Goal: Task Accomplishment & Management: Complete application form

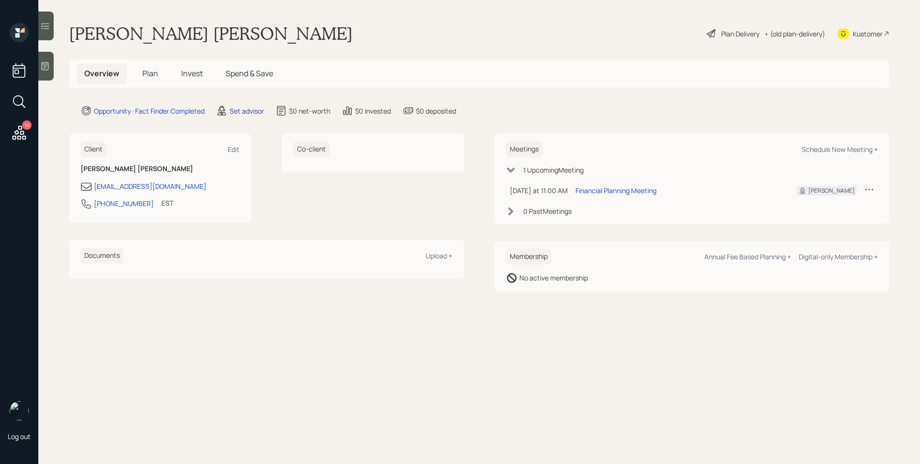
click at [245, 108] on div "Set advisor" at bounding box center [247, 111] width 35 height 10
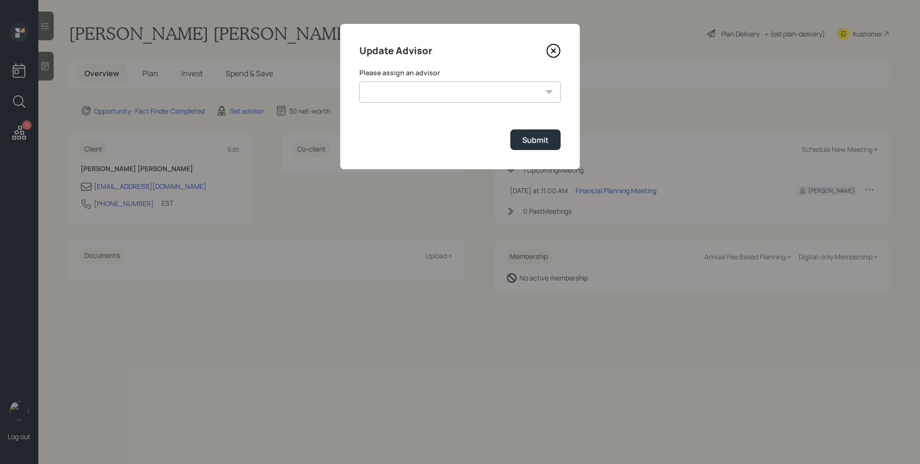
click at [413, 104] on form "Please assign an advisor Jonah Coleman Tyler End Michael Russo Treva Nostdahl E…" at bounding box center [459, 109] width 201 height 82
click at [413, 95] on select "Jonah Coleman Tyler End Michael Russo Treva Nostdahl Eric Schwartz James DiStas…" at bounding box center [459, 91] width 201 height 21
select select "d946c976-65aa-4529-ac9d-02c4f1114fc0"
click at [359, 81] on select "Jonah Coleman Tyler End Michael Russo Treva Nostdahl Eric Schwartz James DiStas…" at bounding box center [459, 91] width 201 height 21
click at [535, 141] on div "Submit" at bounding box center [535, 140] width 26 height 11
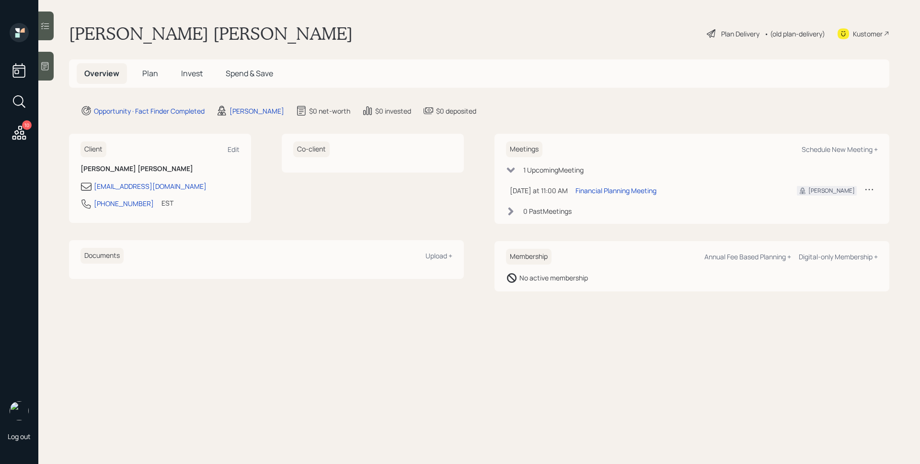
click at [47, 65] on icon at bounding box center [45, 66] width 7 height 8
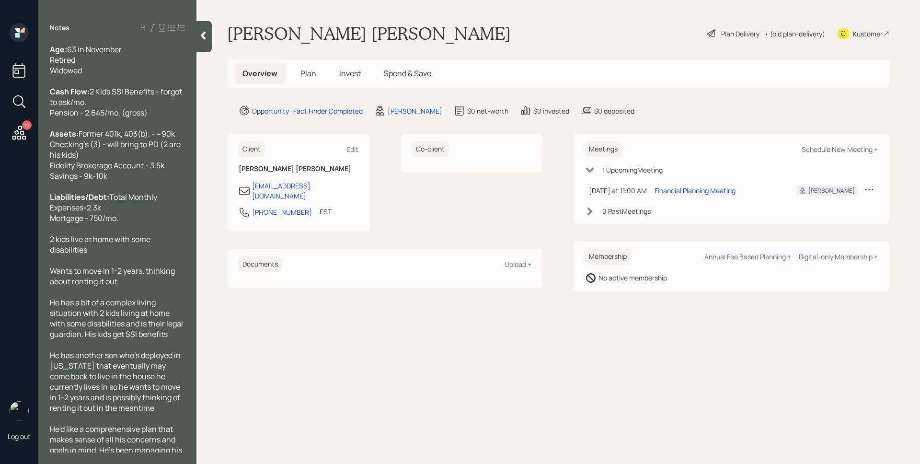
click at [300, 71] on h5 "Plan" at bounding box center [308, 73] width 31 height 21
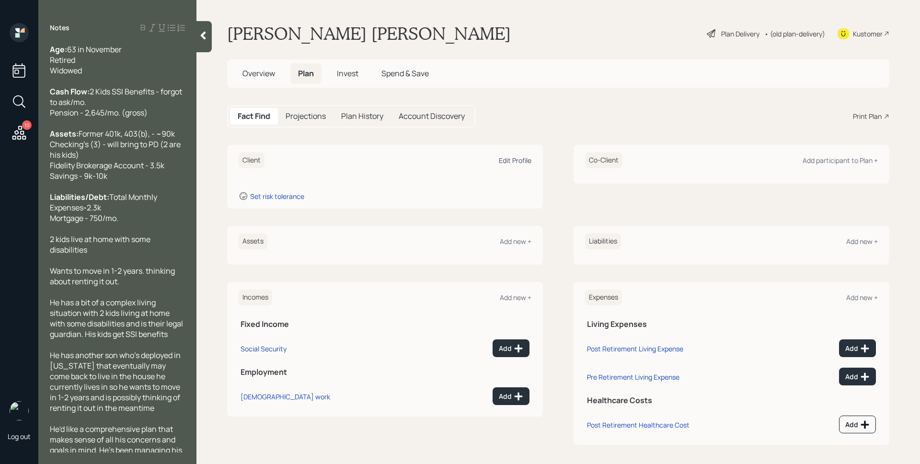
click at [504, 157] on div "Edit Profile" at bounding box center [515, 160] width 33 height 9
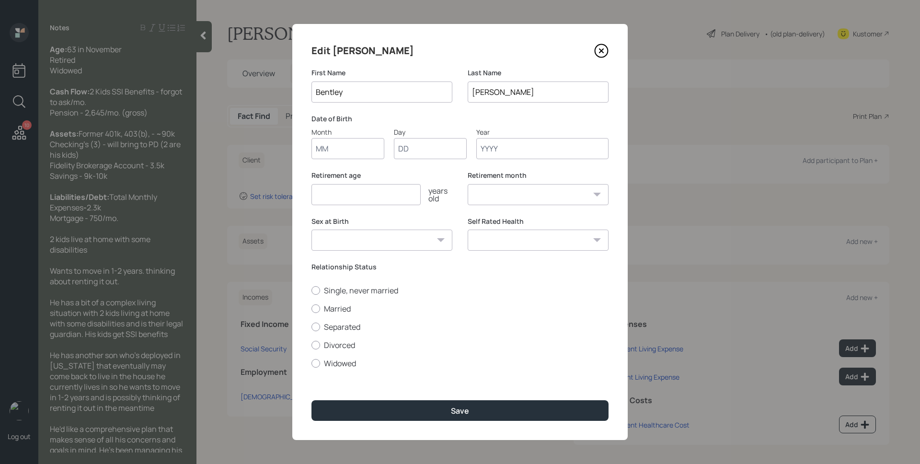
click at [337, 141] on input "Month" at bounding box center [348, 148] width 73 height 21
type input "11"
type input "01"
type input "1962"
select select "11"
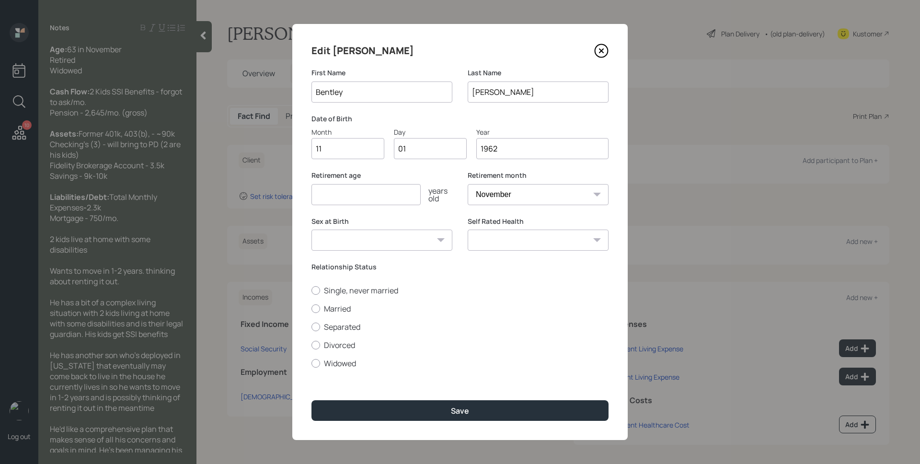
type input "1962"
type input "62"
click at [342, 366] on label "Widowed" at bounding box center [460, 363] width 297 height 11
click at [312, 363] on input "Widowed" at bounding box center [311, 363] width 0 height 0
radio input "true"
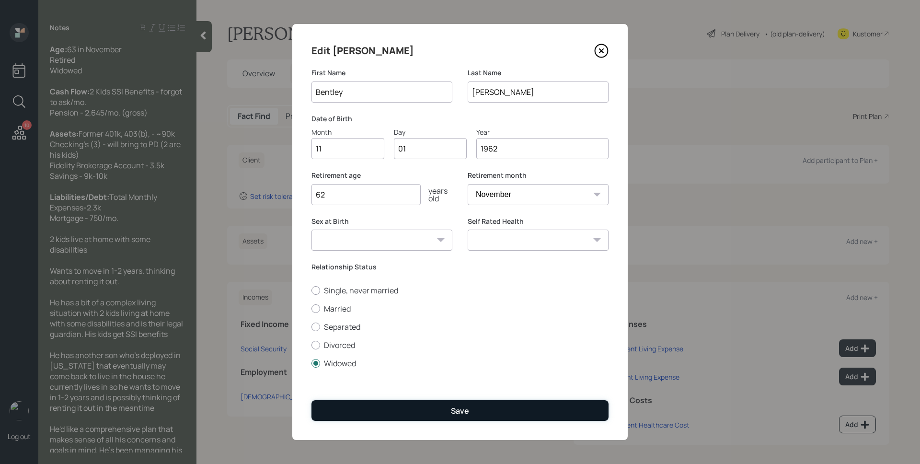
click at [421, 400] on button "Save" at bounding box center [460, 410] width 297 height 21
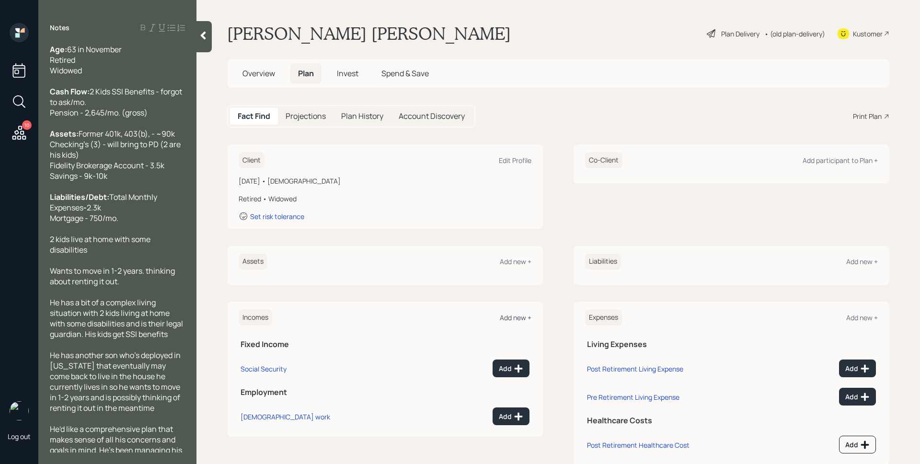
click at [518, 314] on div "Add new +" at bounding box center [516, 317] width 32 height 9
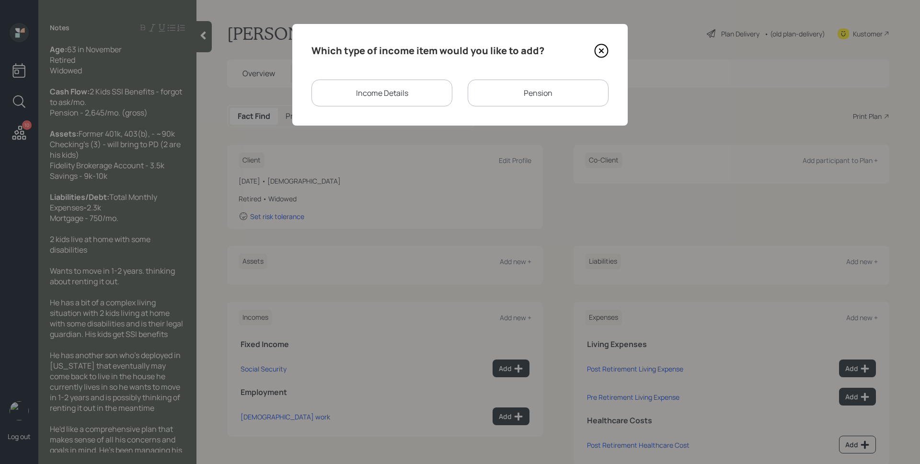
click at [513, 86] on div "Pension" at bounding box center [538, 93] width 141 height 27
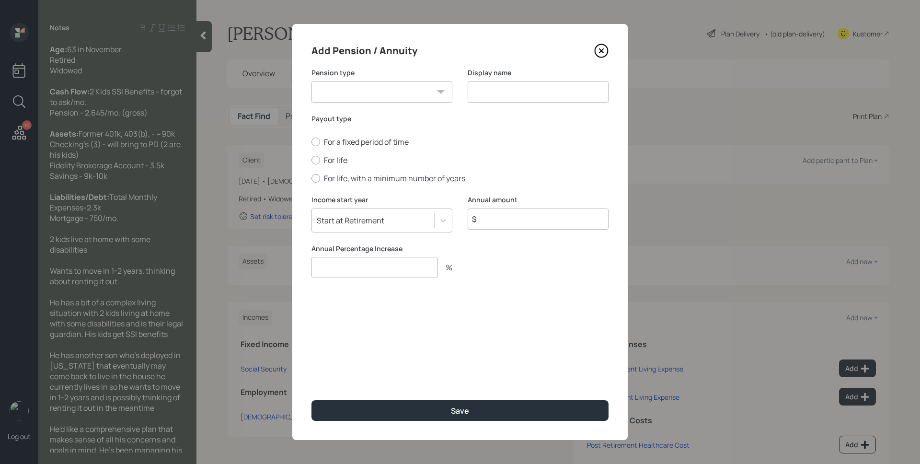
click at [372, 93] on select "Pension Annuity" at bounding box center [382, 91] width 141 height 21
select select "pension"
click at [312, 81] on select "Pension Annuity" at bounding box center [382, 91] width 141 height 21
click at [477, 96] on input at bounding box center [538, 91] width 141 height 21
type input "Pension"
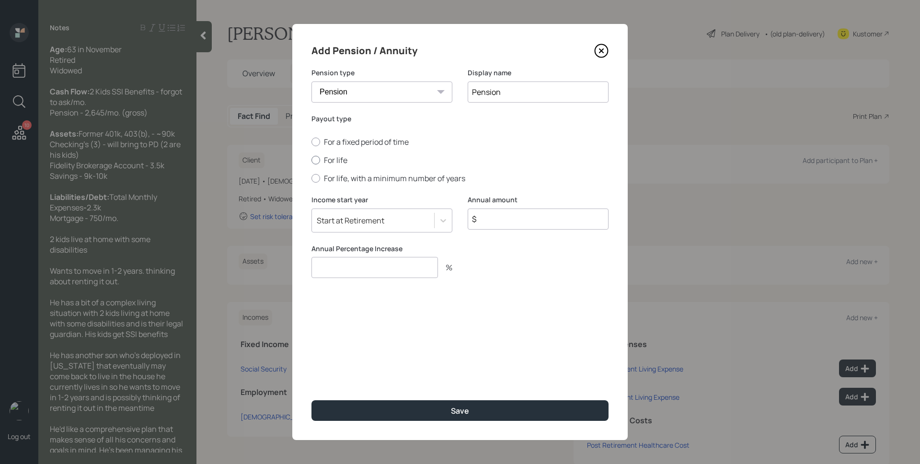
click at [329, 161] on label "For life" at bounding box center [460, 160] width 297 height 11
click at [312, 161] on input "For life" at bounding box center [311, 160] width 0 height 0
radio input "true"
click at [525, 222] on input "$" at bounding box center [538, 218] width 141 height 21
type input "$ 31,740"
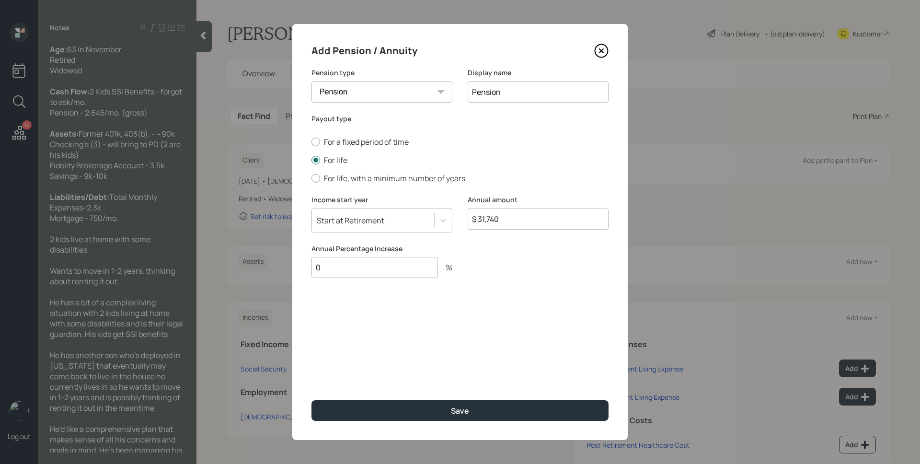
type input "0"
click at [312, 400] on button "Save" at bounding box center [460, 410] width 297 height 21
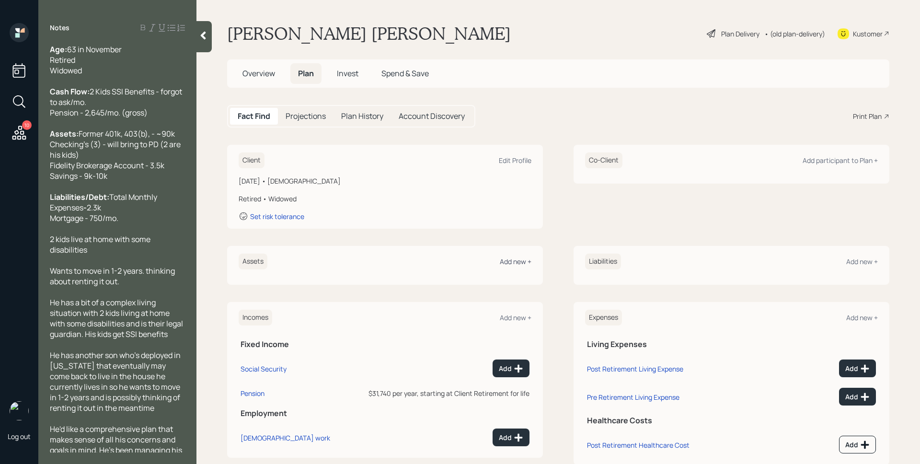
click at [510, 262] on div "Add new +" at bounding box center [516, 261] width 32 height 9
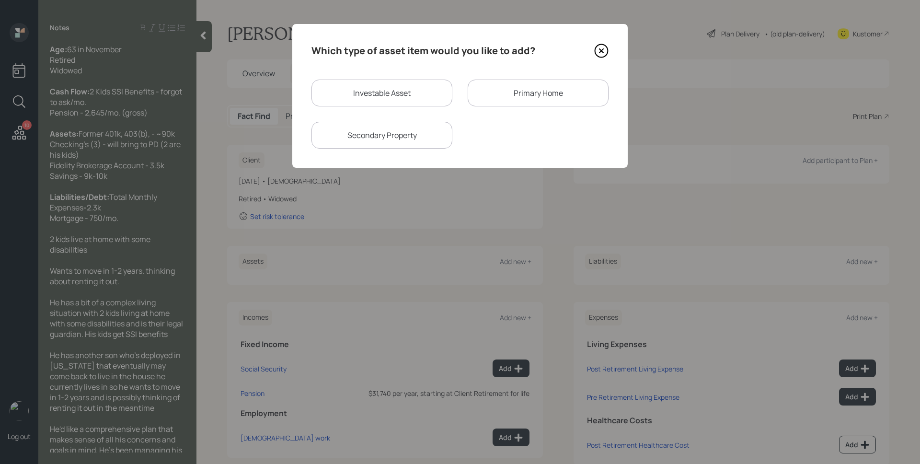
click at [393, 95] on div "Investable Asset" at bounding box center [382, 93] width 141 height 27
select select "taxable"
select select "balanced"
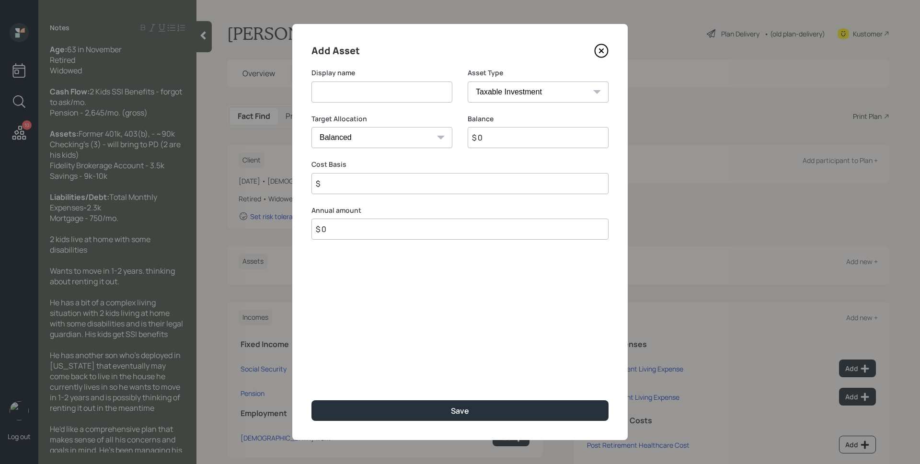
click at [393, 95] on input at bounding box center [382, 91] width 141 height 21
type input "Former Employer Retirement"
click at [531, 99] on select "SEP IRA IRA Roth IRA 401(k) Roth 401(k) 403(b) Roth 403(b) 457(b) Roth 457(b) H…" at bounding box center [538, 91] width 141 height 21
select select "ira"
click at [468, 81] on select "SEP IRA IRA Roth IRA 401(k) Roth 401(k) 403(b) Roth 403(b) 457(b) Roth 457(b) H…" at bounding box center [538, 91] width 141 height 21
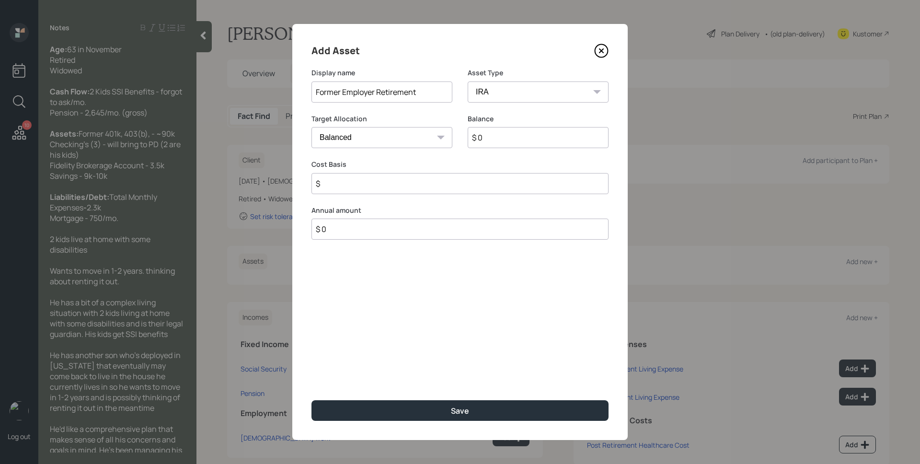
type input "$"
click at [519, 141] on input "$ 0" at bounding box center [538, 137] width 141 height 21
type input "$ 90,000"
type input "$ 0"
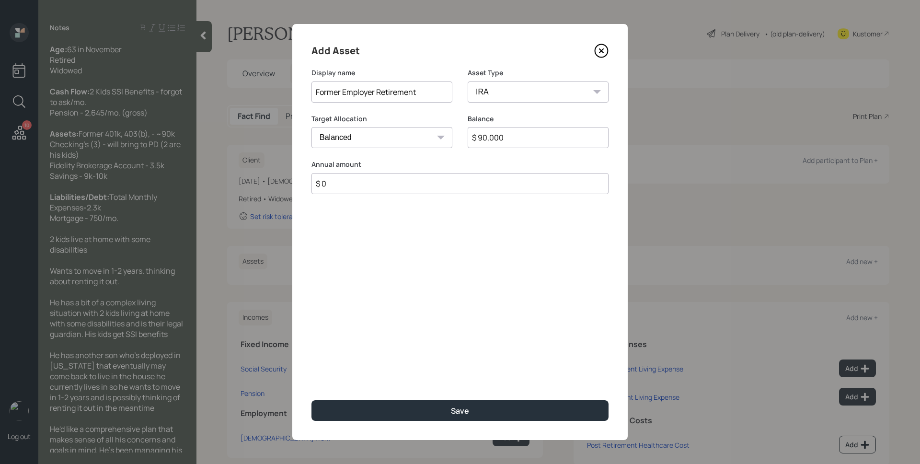
click at [312, 400] on button "Save" at bounding box center [460, 410] width 297 height 21
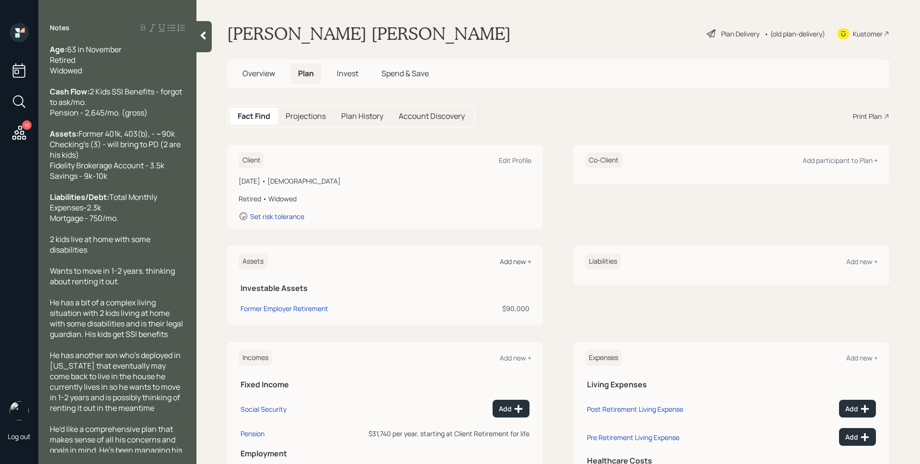
click at [503, 259] on div "Add new +" at bounding box center [516, 261] width 32 height 9
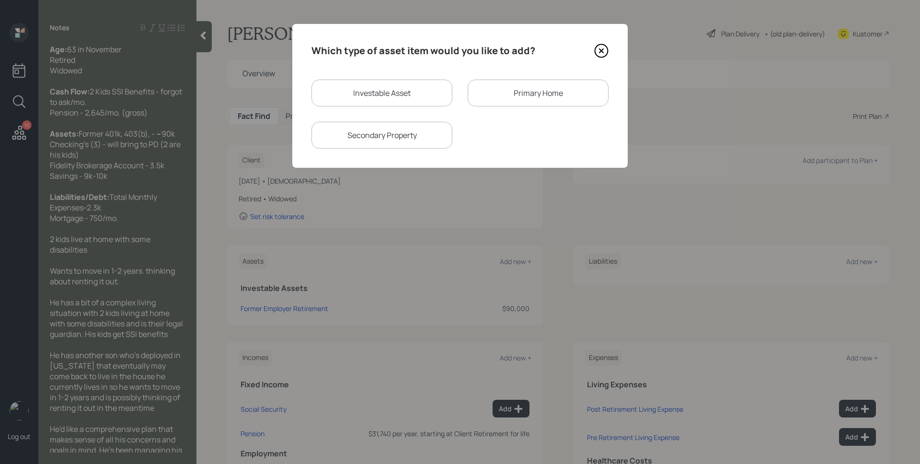
click at [404, 87] on div "Investable Asset" at bounding box center [382, 93] width 141 height 27
select select "taxable"
select select "balanced"
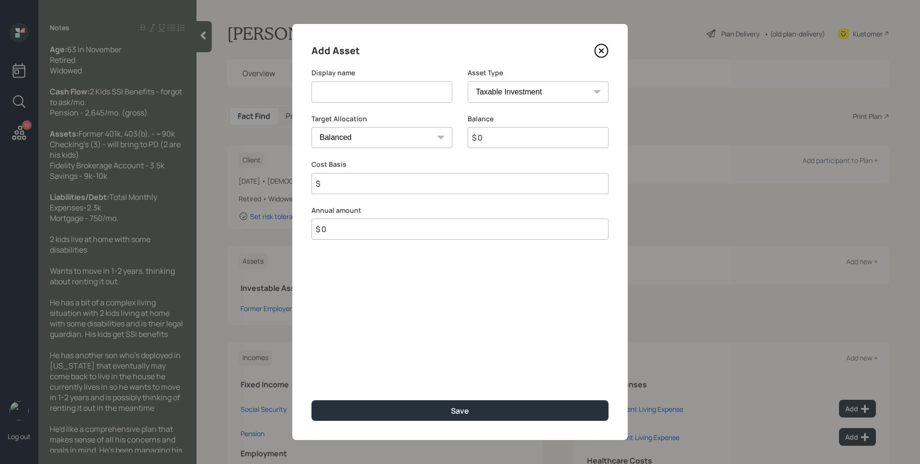
click at [404, 87] on input at bounding box center [382, 91] width 141 height 21
type input "Fidelity brokerage"
click at [506, 147] on input "$ 0" at bounding box center [538, 137] width 141 height 21
type input "$ 3,500"
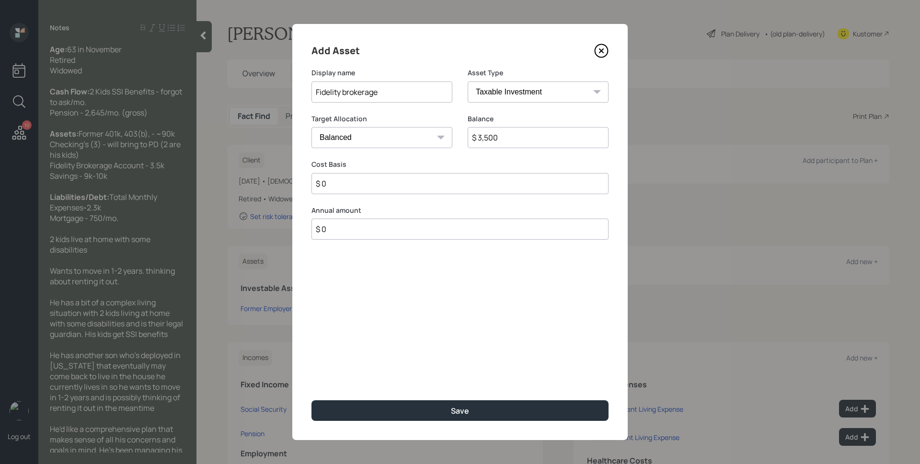
type input "$ 0"
click at [312, 400] on button "Save" at bounding box center [460, 410] width 297 height 21
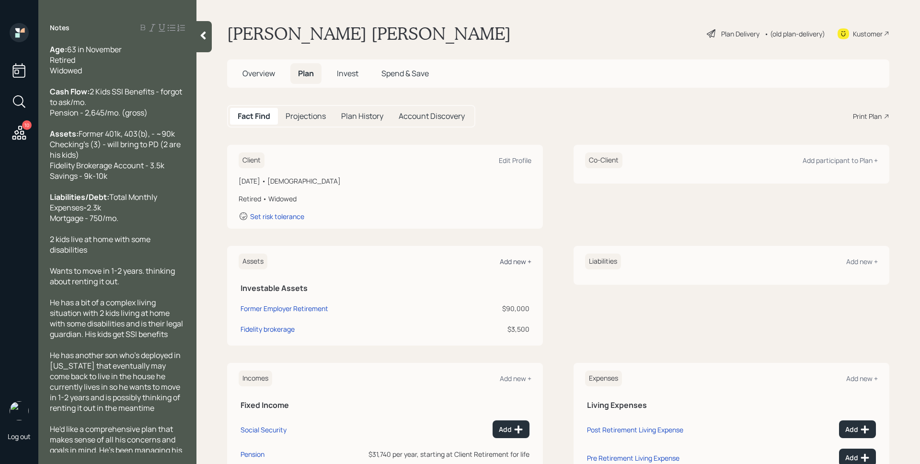
click at [508, 258] on div "Add new +" at bounding box center [516, 261] width 32 height 9
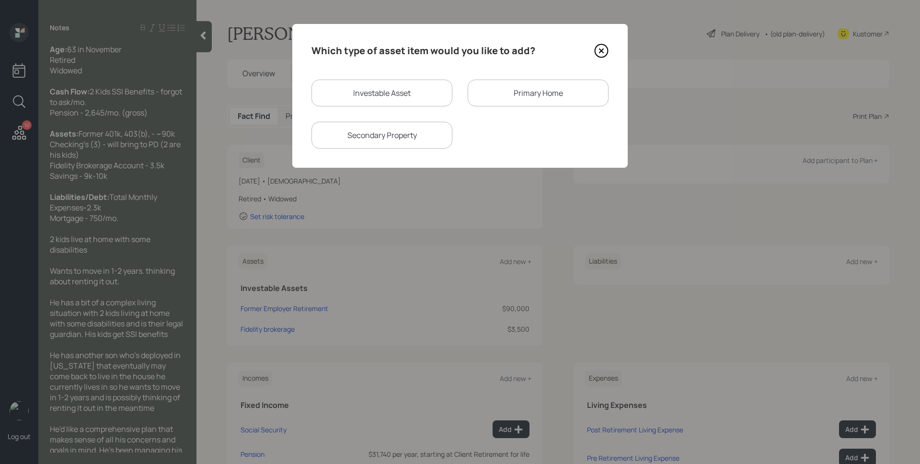
click at [361, 91] on div "Investable Asset" at bounding box center [382, 93] width 141 height 27
select select "taxable"
select select "balanced"
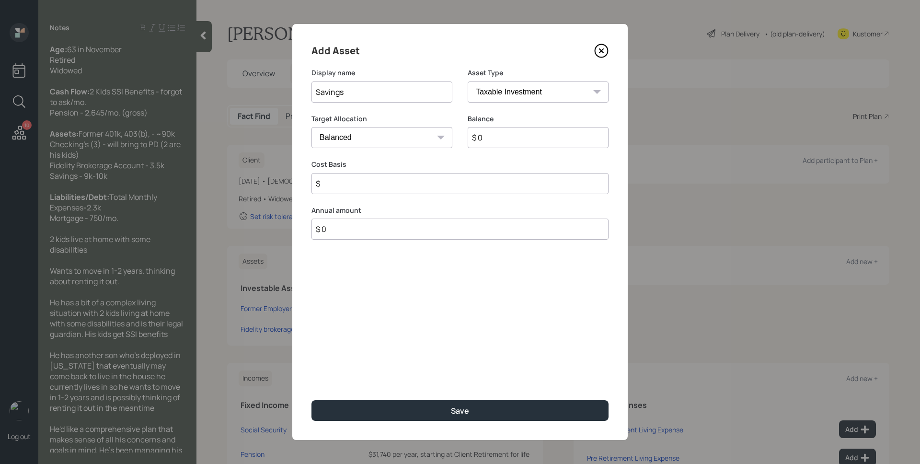
type input "Savings"
select select "emergency_fund"
click at [468, 81] on select "SEP IRA IRA Roth IRA 401(k) Roth 401(k) 403(b) Roth 403(b) 457(b) Roth 457(b) H…" at bounding box center [538, 91] width 141 height 21
type input "$ 10,000"
click at [312, 400] on button "Save" at bounding box center [460, 410] width 297 height 21
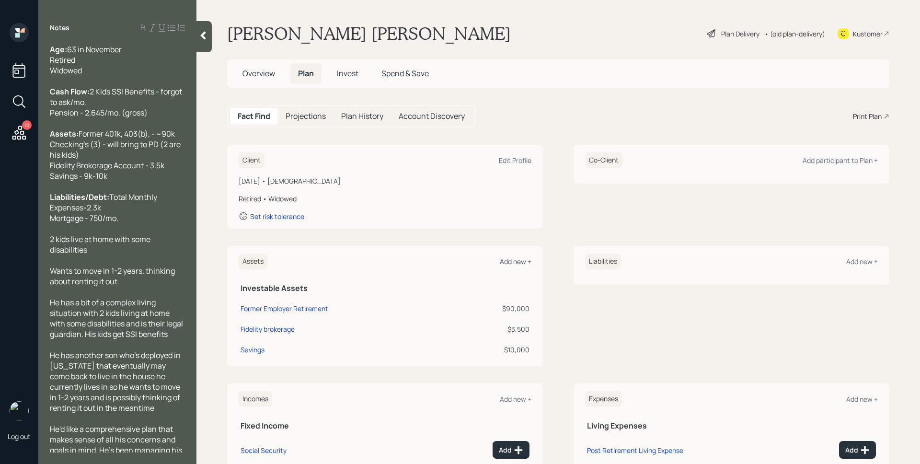
click at [519, 261] on div "Add new +" at bounding box center [516, 261] width 32 height 9
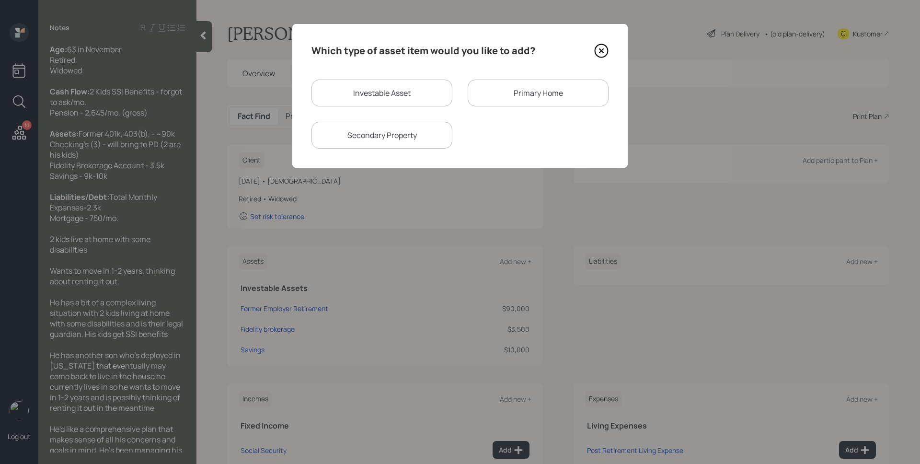
click at [399, 84] on div "Investable Asset" at bounding box center [382, 93] width 141 height 27
select select "taxable"
select select "balanced"
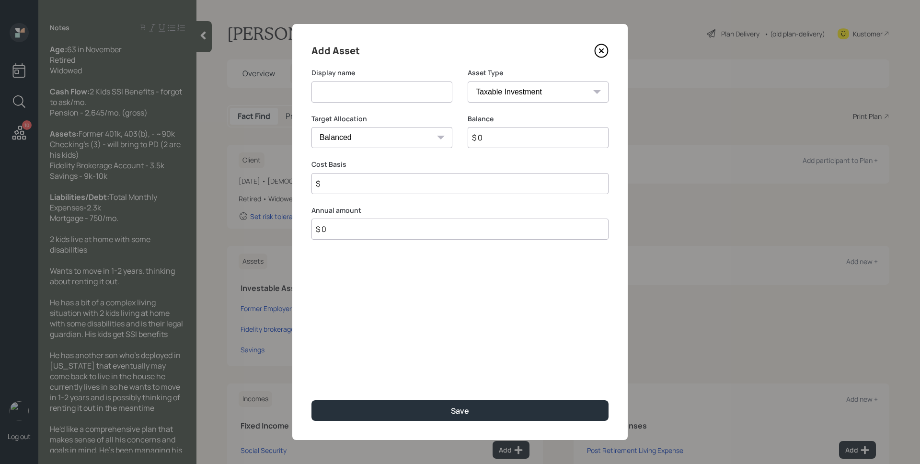
click at [397, 80] on div "Display name" at bounding box center [382, 85] width 141 height 35
click at [398, 89] on input at bounding box center [382, 91] width 141 height 21
type input "Checking"
select select "cash"
click at [468, 81] on select "SEP IRA IRA Roth IRA 401(k) Roth 401(k) 403(b) Roth 403(b) 457(b) Roth 457(b) H…" at bounding box center [538, 91] width 141 height 21
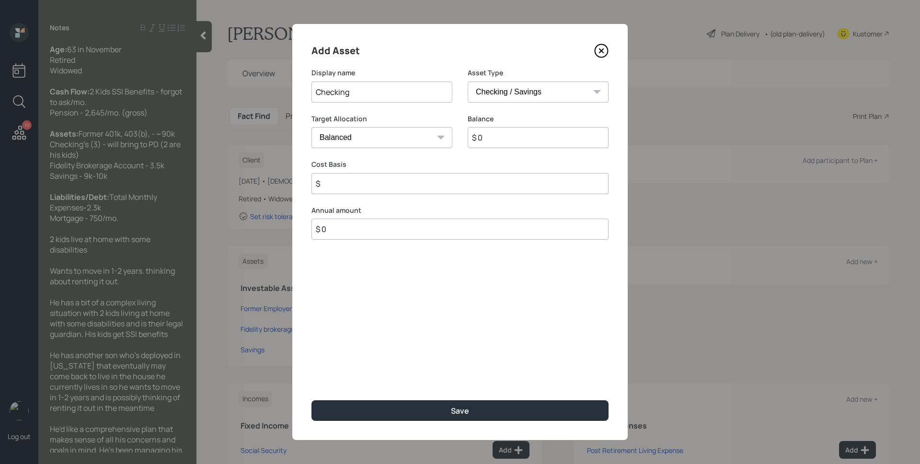
type input "$"
type input "$ 0"
click at [312, 400] on button "Save" at bounding box center [460, 410] width 297 height 21
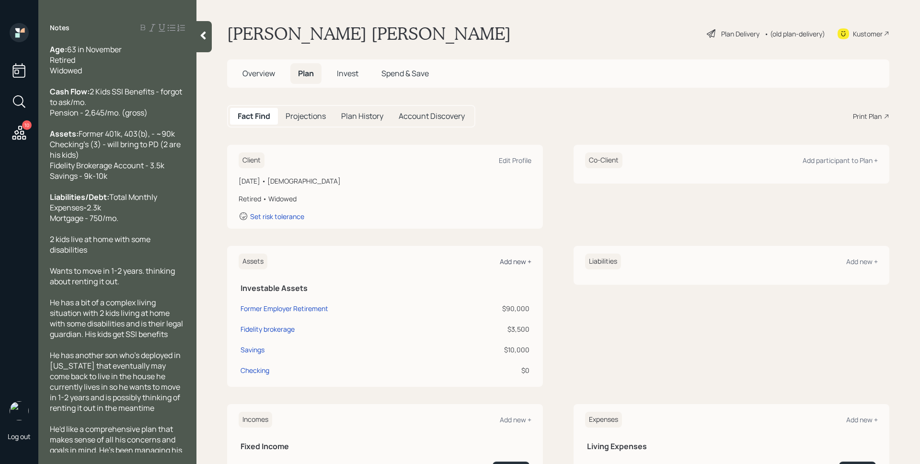
click at [509, 260] on div "Add new +" at bounding box center [516, 261] width 32 height 9
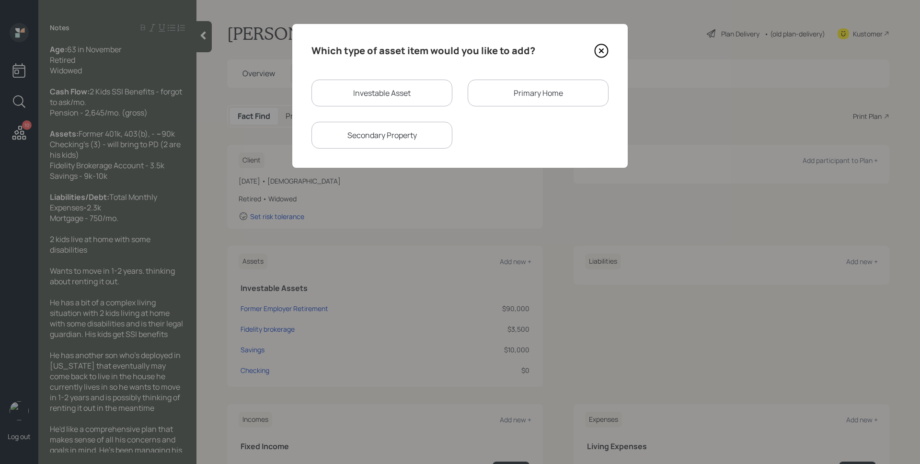
click at [381, 89] on div "Investable Asset" at bounding box center [382, 93] width 141 height 27
select select "taxable"
select select "balanced"
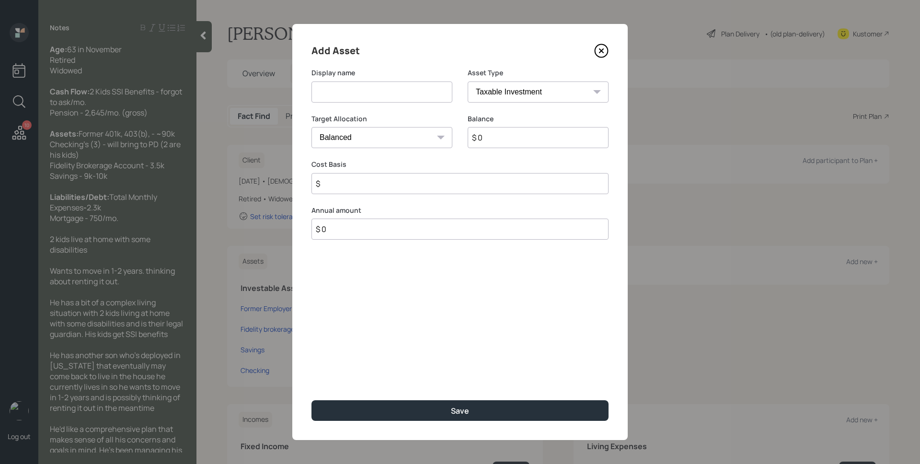
click at [381, 89] on input at bounding box center [382, 91] width 141 height 21
type input "Checking"
select select "cash"
click at [468, 81] on select "SEP IRA IRA Roth IRA 401(k) Roth 401(k) 403(b) Roth 403(b) 457(b) Roth 457(b) H…" at bounding box center [538, 91] width 141 height 21
type input "$"
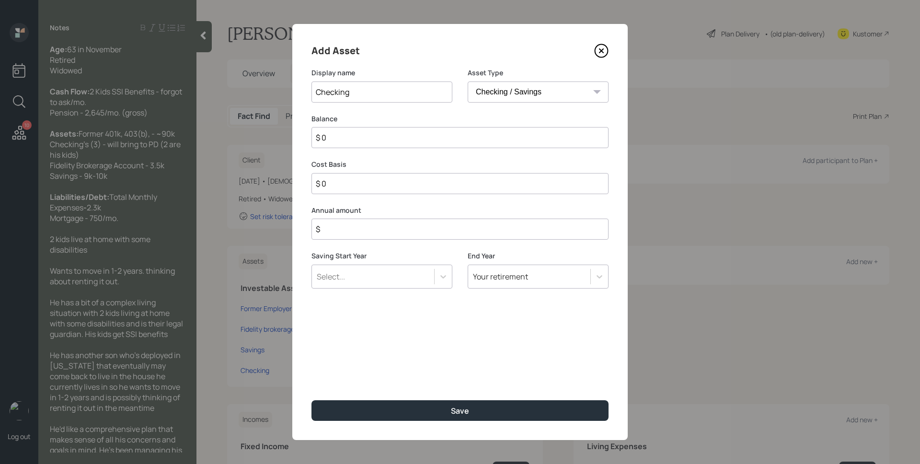
type input "$ 0"
click at [312, 400] on button "Save" at bounding box center [460, 410] width 297 height 21
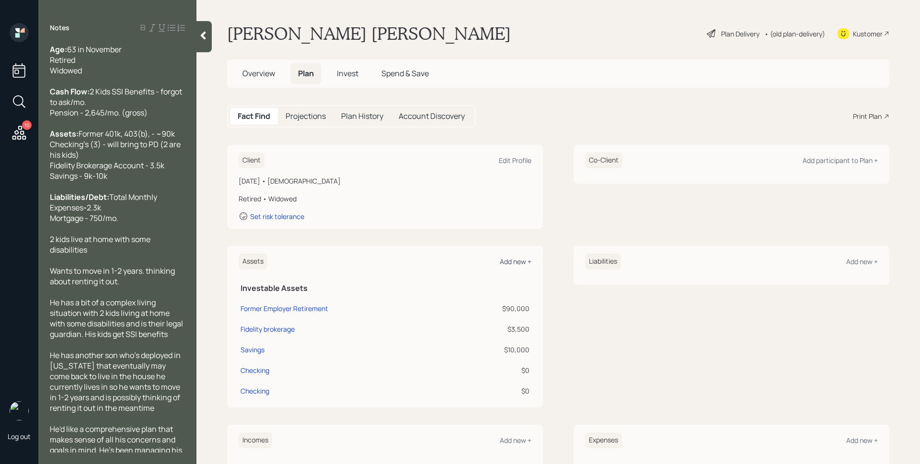
click at [515, 261] on div "Add new +" at bounding box center [516, 261] width 32 height 9
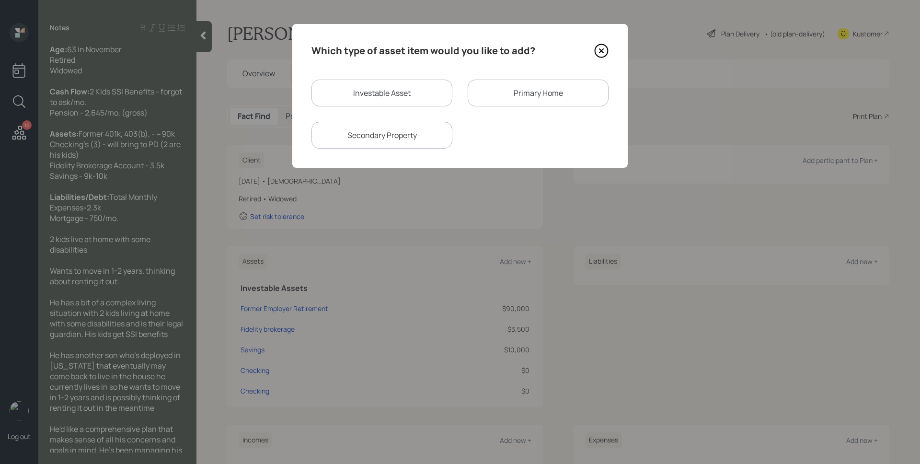
click at [388, 93] on div "Investable Asset" at bounding box center [382, 93] width 141 height 27
select select "taxable"
select select "balanced"
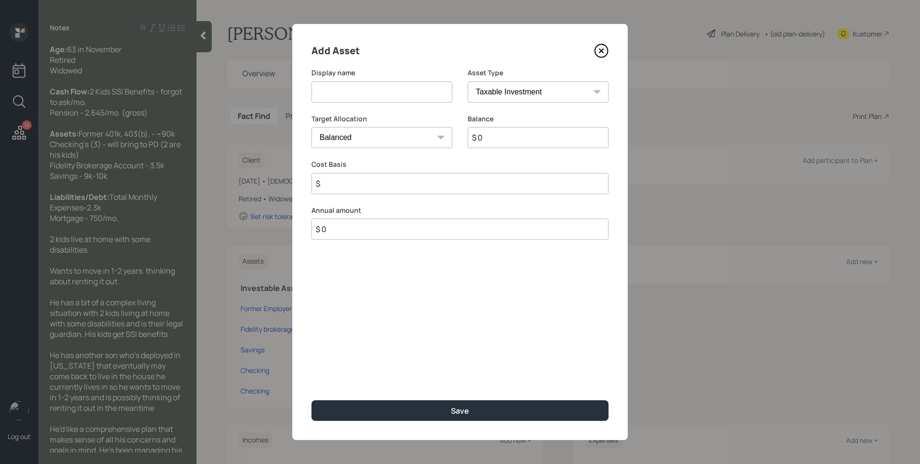
click at [388, 93] on input at bounding box center [382, 91] width 141 height 21
type input "Checking"
select select "cash"
click at [468, 81] on select "SEP IRA IRA Roth IRA 401(k) Roth 401(k) 403(b) Roth 403(b) 457(b) Roth 457(b) H…" at bounding box center [538, 91] width 141 height 21
type input "$"
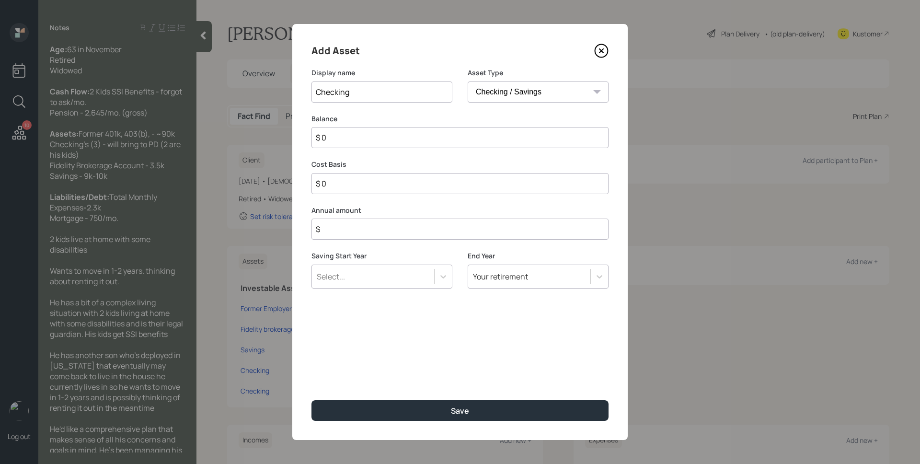
type input "$ 0"
click at [312, 400] on button "Save" at bounding box center [460, 410] width 297 height 21
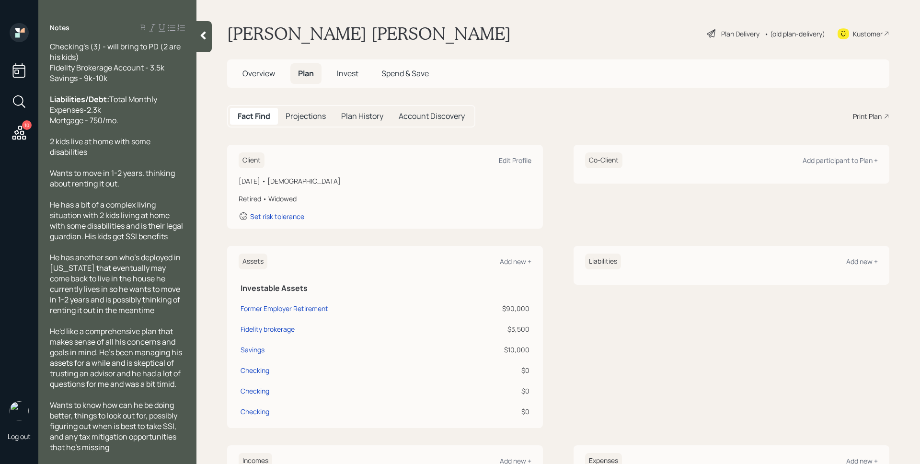
scroll to position [2, 0]
click at [520, 260] on div "Add new +" at bounding box center [516, 259] width 32 height 9
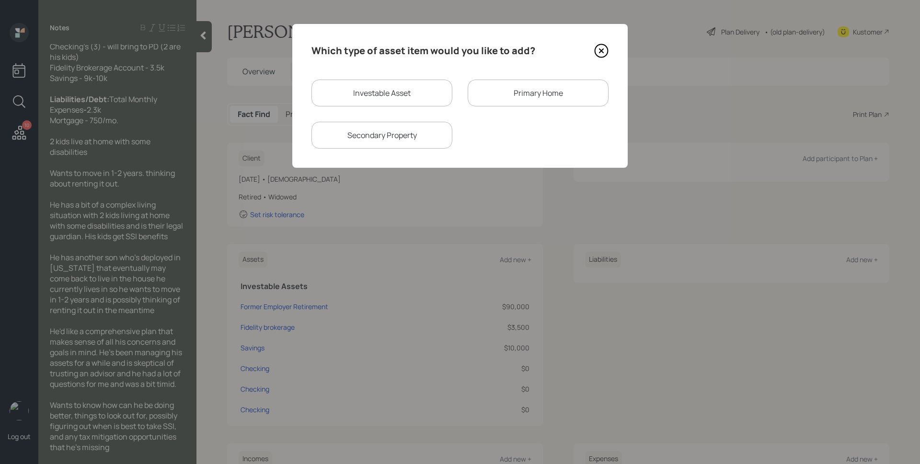
click at [544, 96] on div "Primary Home" at bounding box center [538, 93] width 141 height 27
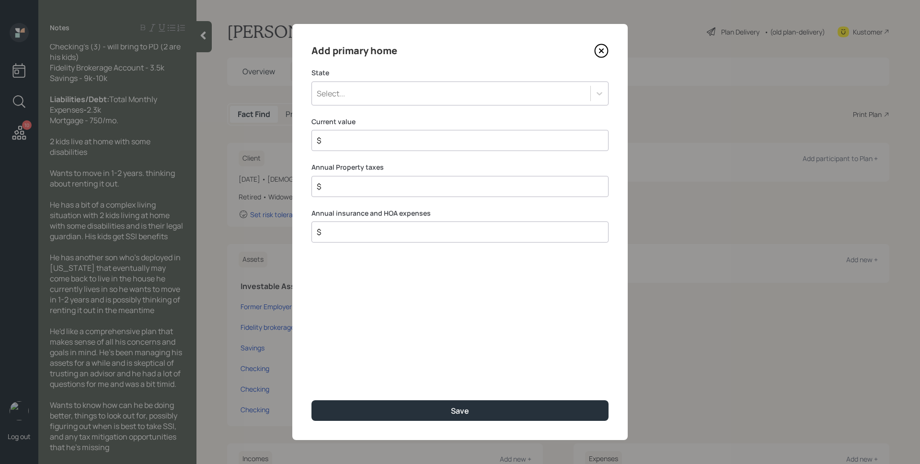
click at [420, 90] on div "Select..." at bounding box center [451, 93] width 278 height 16
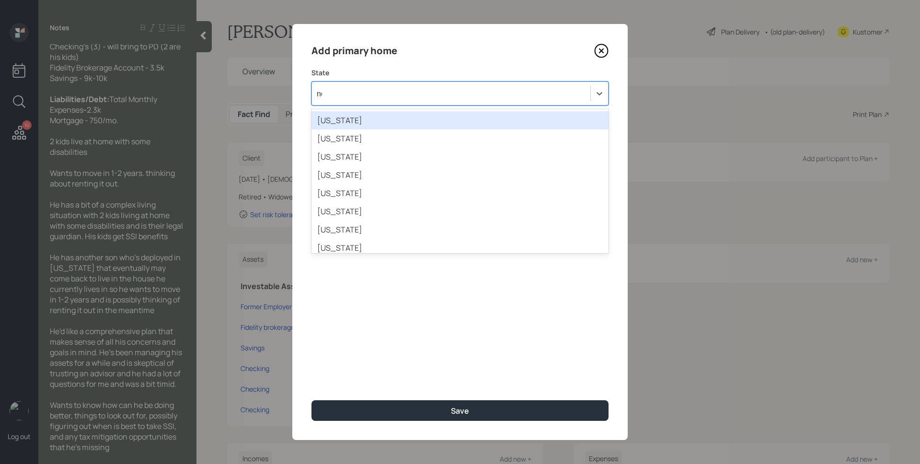
type input "nor"
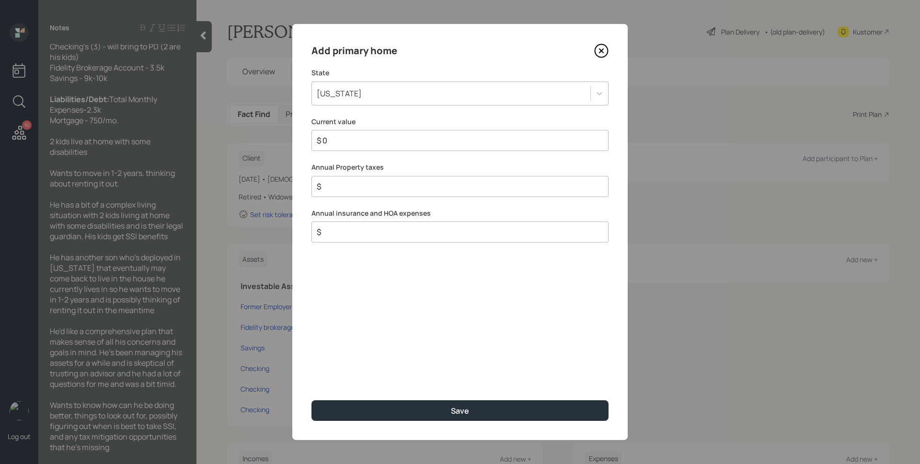
type input "$ 0"
click at [312, 400] on button "Save" at bounding box center [460, 410] width 297 height 21
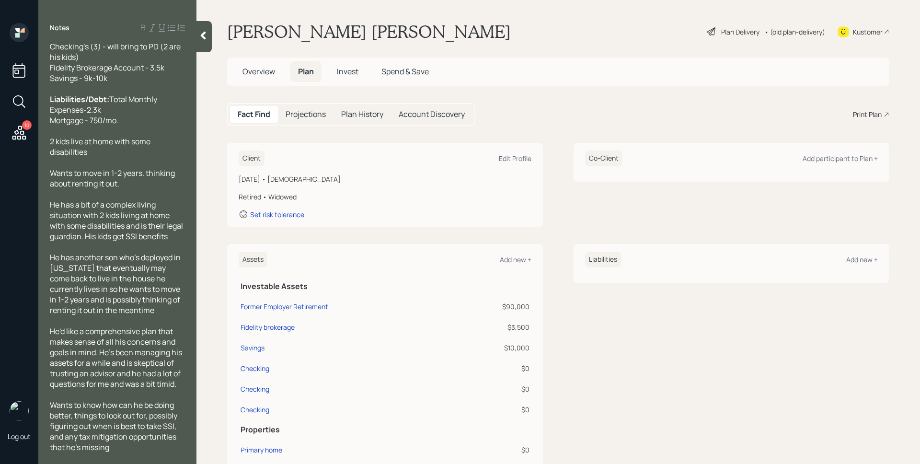
drag, startPoint x: 837, startPoint y: 256, endPoint x: 845, endPoint y: 258, distance: 8.7
click at [838, 257] on div "Liabilities Add new +" at bounding box center [731, 260] width 293 height 16
click at [847, 258] on div "Add new +" at bounding box center [862, 259] width 32 height 9
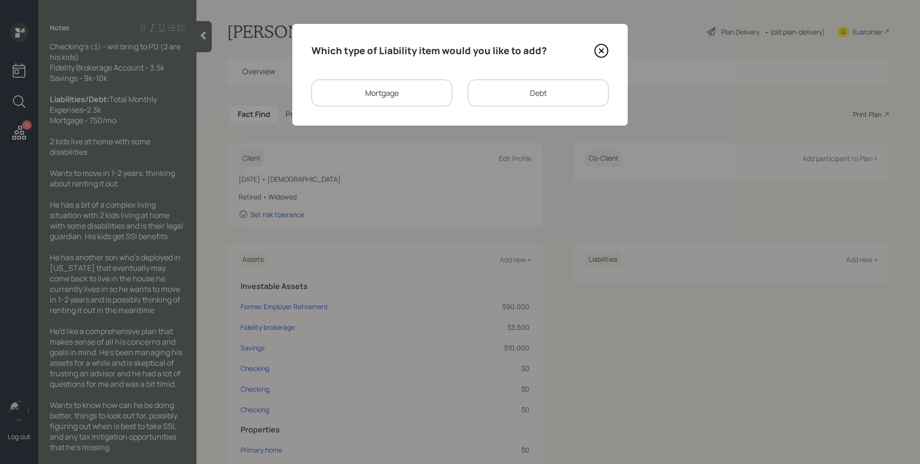
click at [393, 93] on div "Mortgage" at bounding box center [382, 93] width 141 height 27
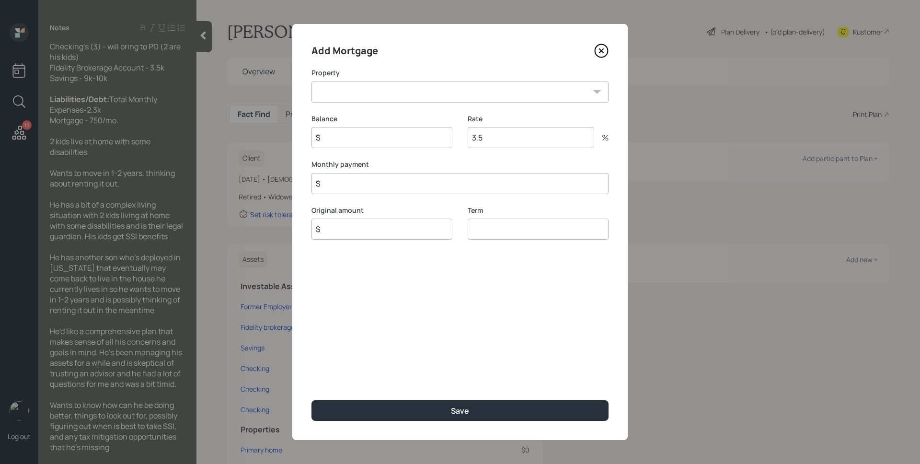
click at [393, 93] on select "NC Primary home" at bounding box center [460, 91] width 297 height 21
click at [384, 101] on select "NC Primary home" at bounding box center [460, 91] width 297 height 21
select select "589be61c-d509-4a93-94b3-045bb5ce09ad"
click at [312, 81] on select "NC Primary home" at bounding box center [460, 91] width 297 height 21
click at [382, 135] on input "$" at bounding box center [382, 137] width 141 height 21
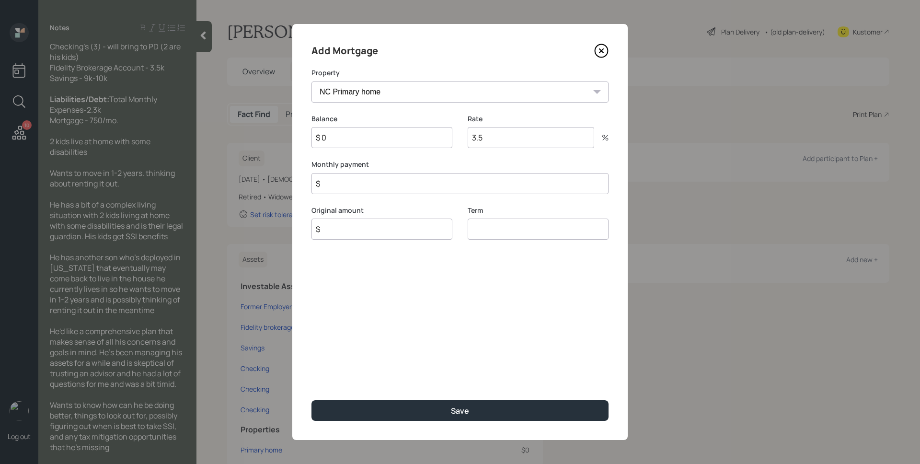
type input "$ 0"
type input "$ 750"
type input "$ 0"
type input "30"
click at [312, 400] on button "Save" at bounding box center [460, 410] width 297 height 21
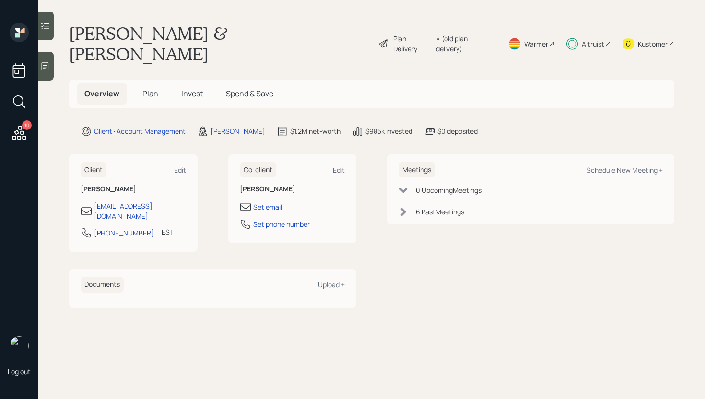
click at [414, 34] on div "Plan Delivery" at bounding box center [412, 44] width 38 height 20
